Goal: Navigation & Orientation: Go to known website

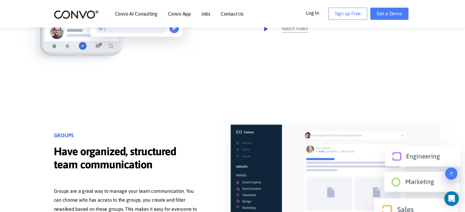
scroll to position [1280, 0]
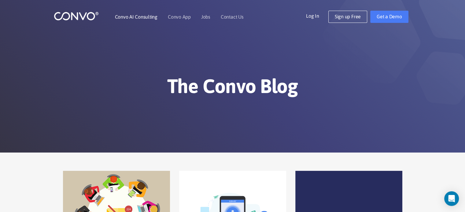
click at [147, 20] on li "Convo AI Consulting" at bounding box center [136, 17] width 42 height 26
click at [61, 17] on img at bounding box center [76, 15] width 45 height 9
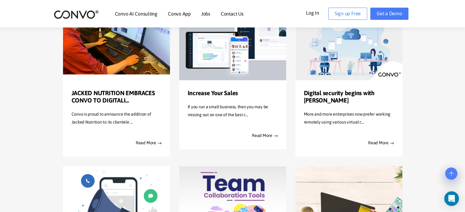
scroll to position [373, 0]
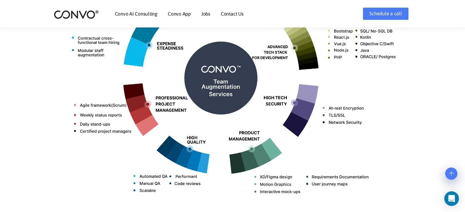
scroll to position [319, 0]
